Goal: Information Seeking & Learning: Learn about a topic

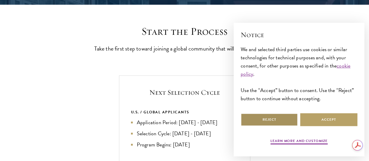
scroll to position [146, 0]
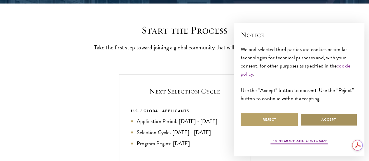
click at [335, 114] on button "Accept" at bounding box center [328, 119] width 57 height 13
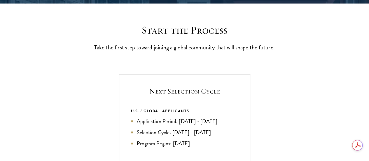
scroll to position [0, 0]
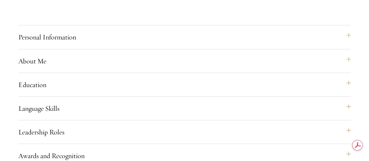
scroll to position [729, 0]
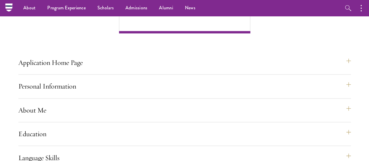
scroll to position [393, 0]
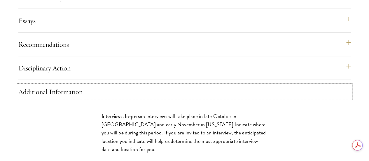
scroll to position [626, 0]
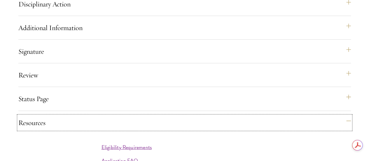
scroll to position [714, 0]
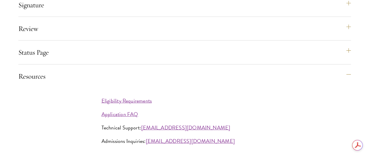
scroll to position [743, 0]
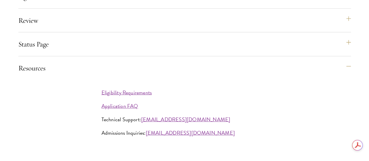
scroll to position [0, 0]
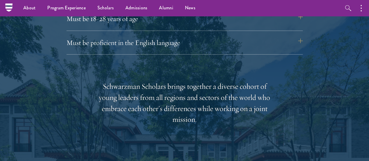
scroll to position [787, 0]
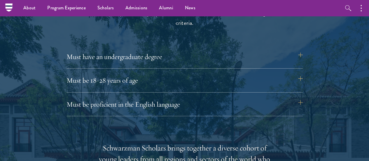
click at [217, 61] on div "Must have an undergraduate degree Applicants who are currently enrolled in unde…" at bounding box center [184, 83] width 236 height 66
click at [305, 50] on button "Must have an undergraduate degree" at bounding box center [187, 57] width 236 height 14
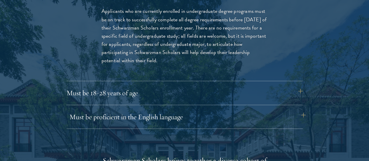
scroll to position [874, 0]
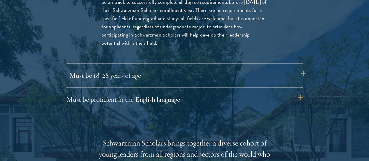
click at [303, 68] on button "Must be 18-28 years of age" at bounding box center [187, 75] width 236 height 14
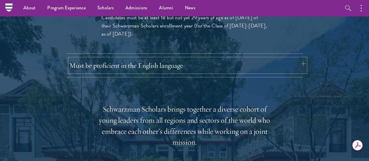
click at [303, 58] on button "Must be proficient in the English language" at bounding box center [187, 65] width 236 height 14
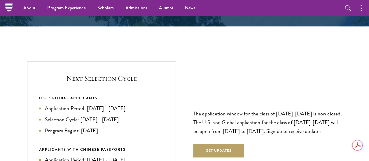
scroll to position [0, 0]
